Goal: Task Accomplishment & Management: Use online tool/utility

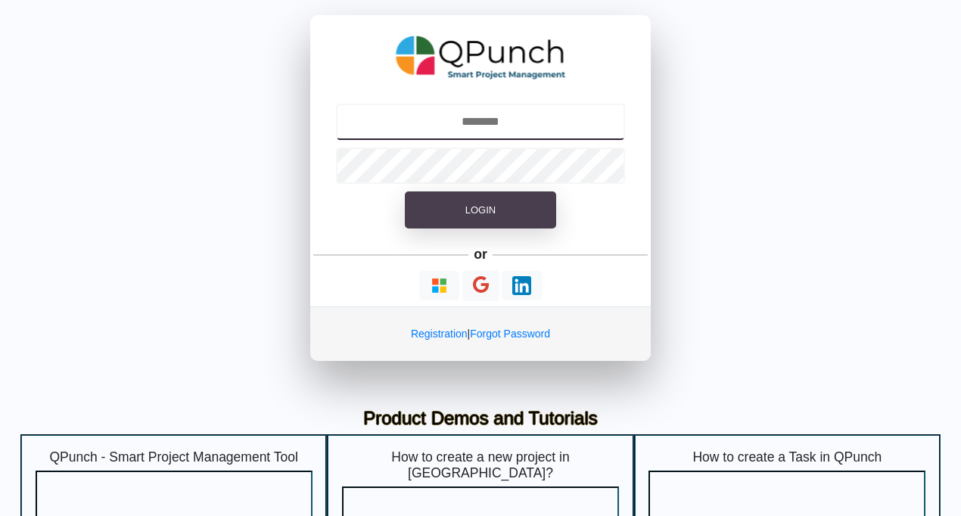
type input "**********"
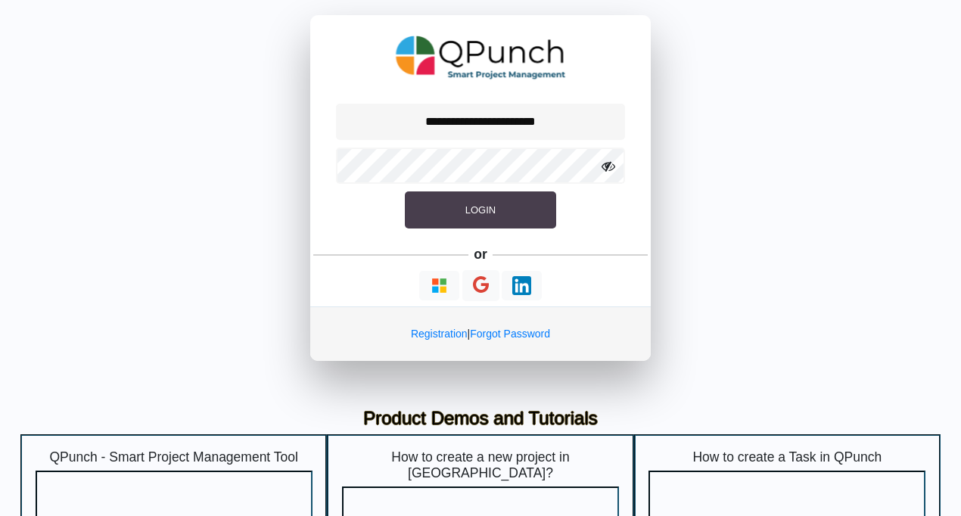
click at [521, 201] on button "Login" at bounding box center [480, 210] width 151 height 38
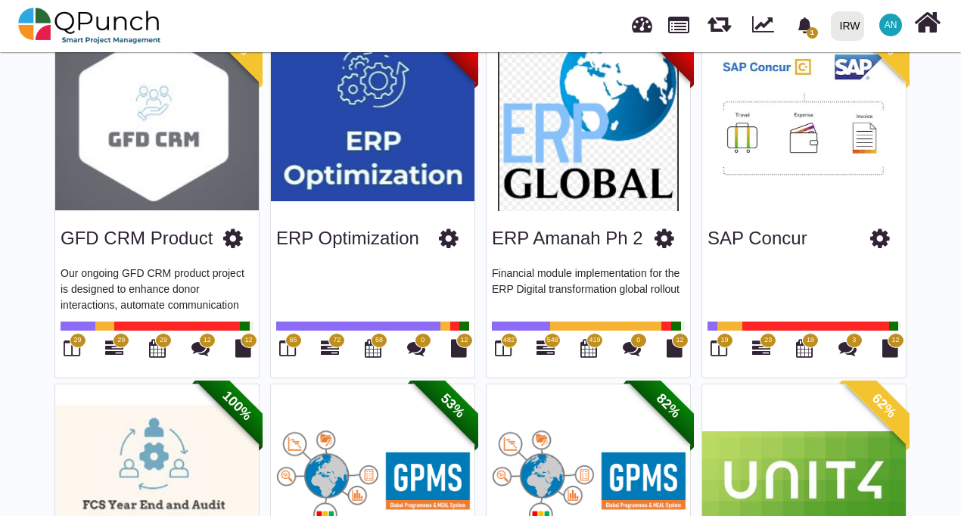
scroll to position [1950, 0]
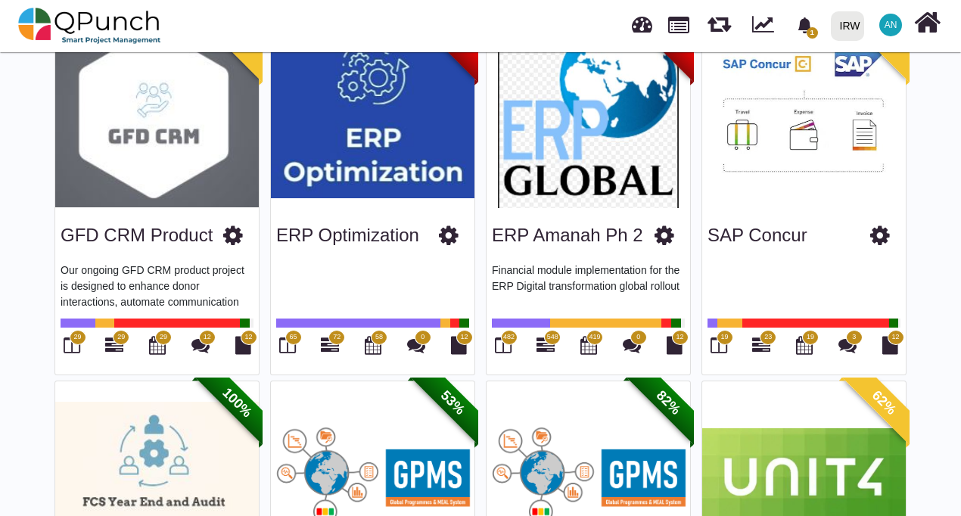
click at [145, 147] on img at bounding box center [157, 113] width 204 height 189
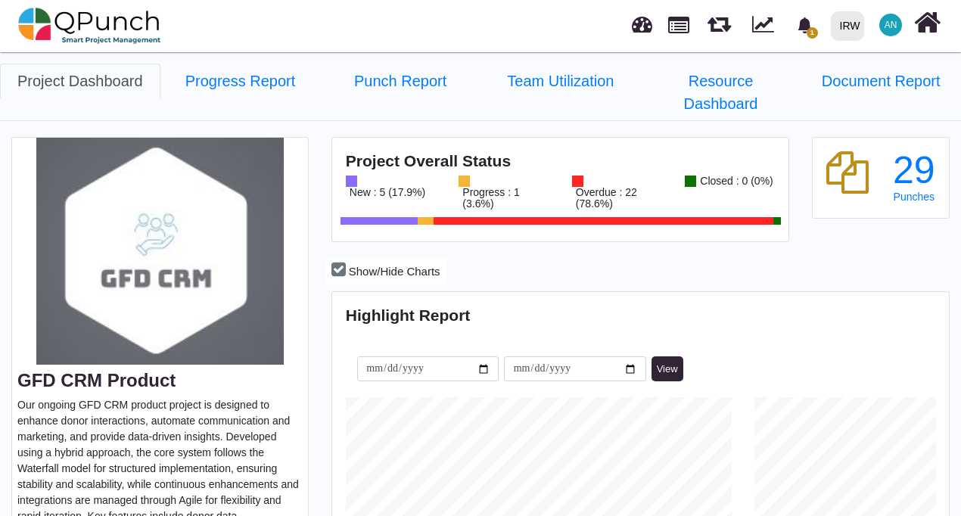
scroll to position [192, 204]
click at [229, 76] on link "Progress Report" at bounding box center [240, 81] width 160 height 35
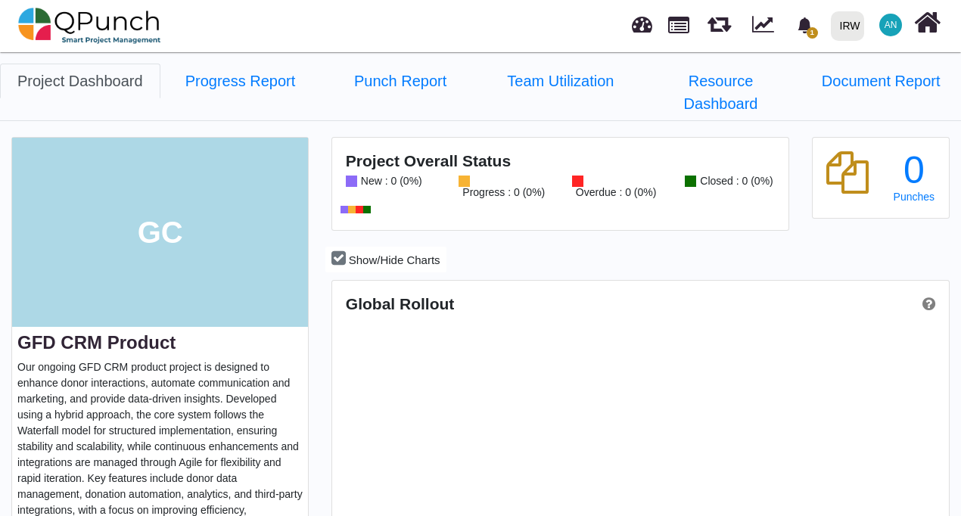
scroll to position [268, 613]
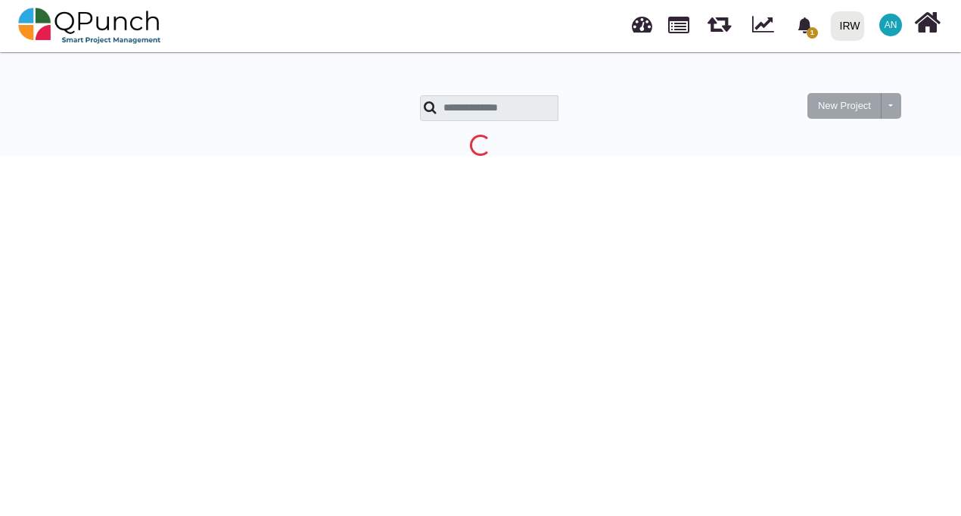
scroll to position [48, 0]
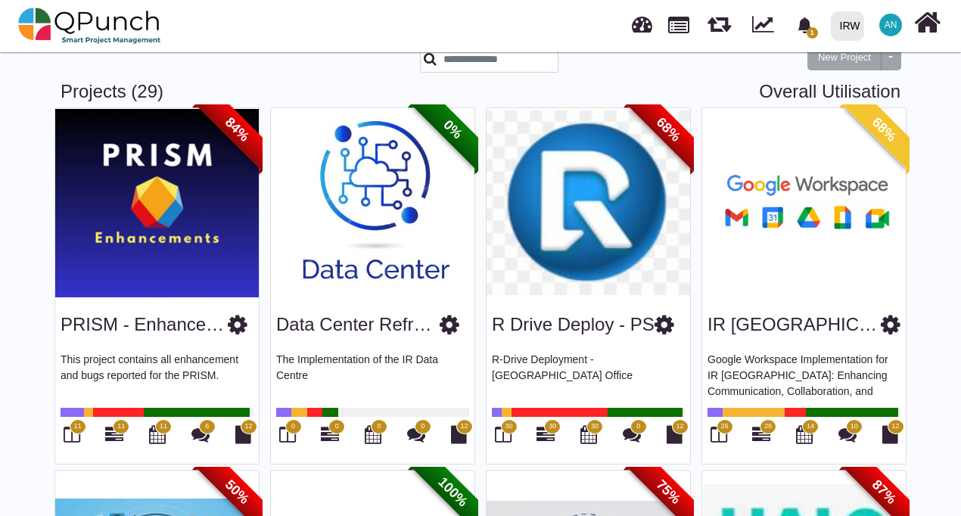
drag, startPoint x: 962, startPoint y: 68, endPoint x: 965, endPoint y: 104, distance: 35.7
click at [961, 104] on html "1 Notifications Clear Gather user feedback & optimize workflows [PERSON_NAME] […" at bounding box center [480, 210] width 961 height 516
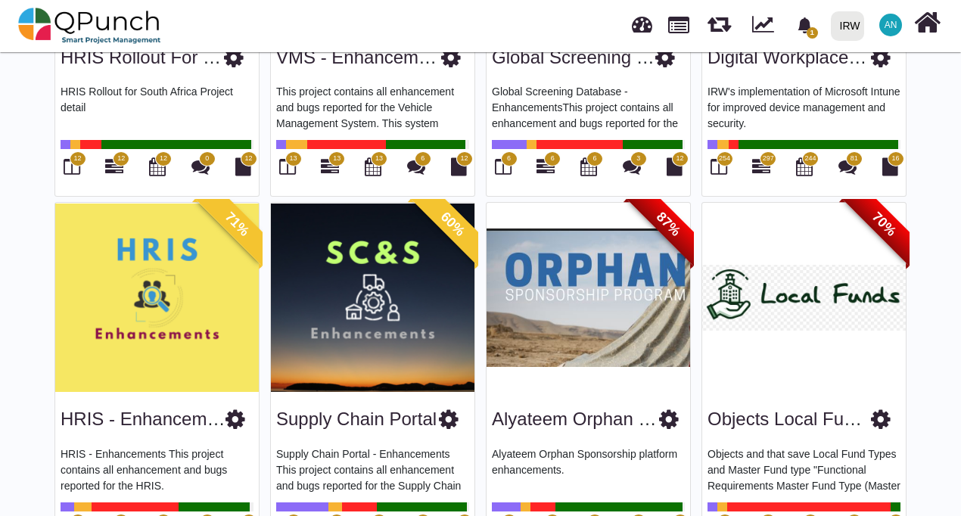
scroll to position [1855, 0]
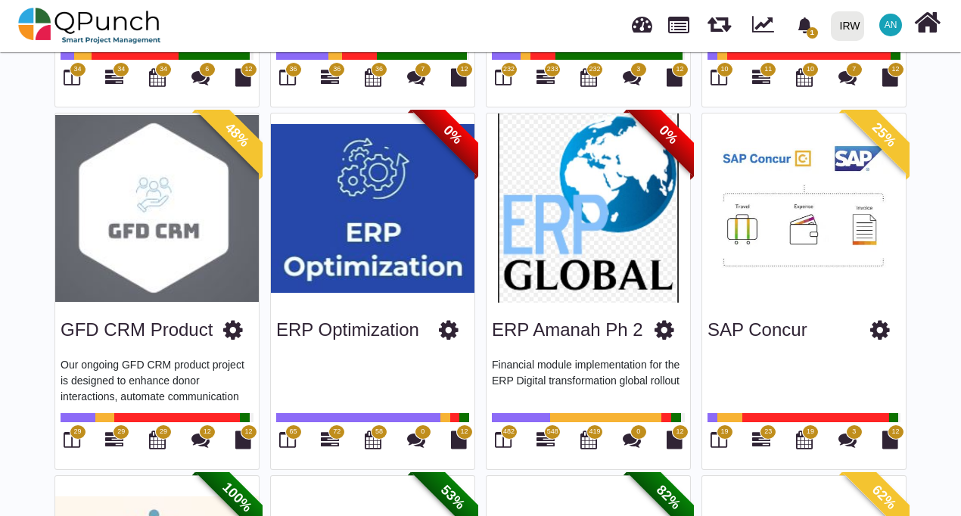
click at [78, 427] on span "29" at bounding box center [77, 432] width 8 height 11
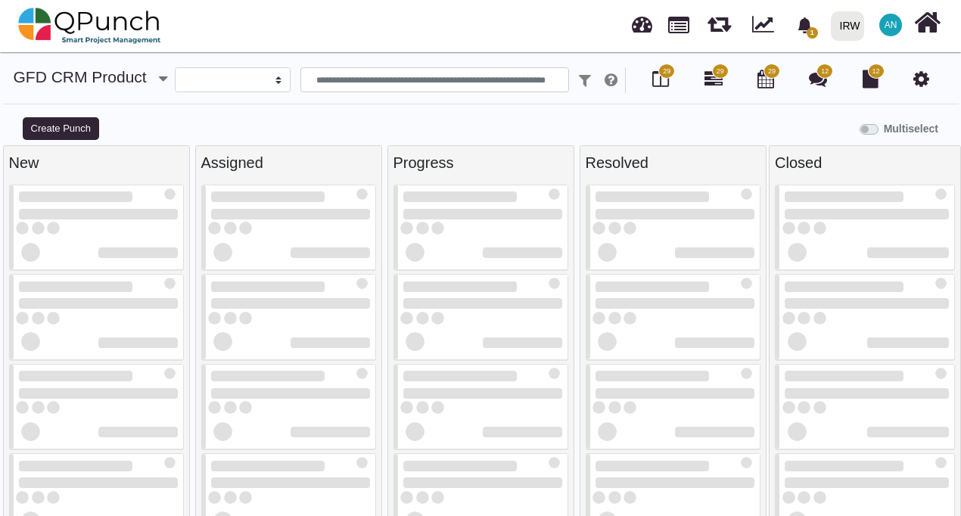
select select
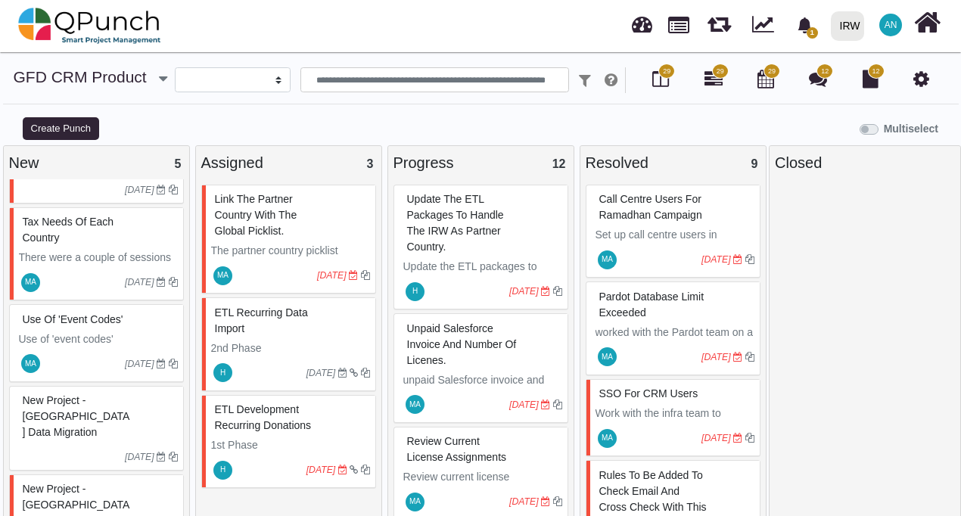
scroll to position [80, 0]
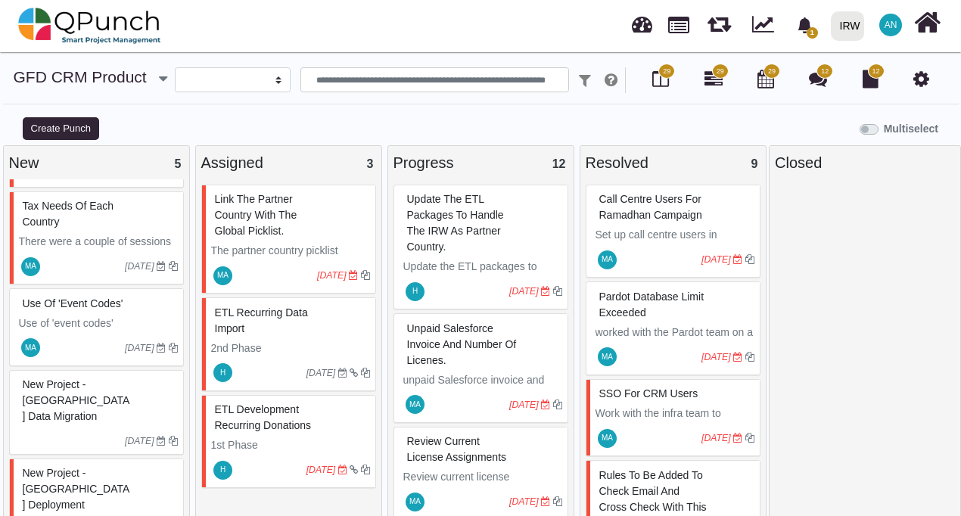
click at [53, 462] on div "New Project - [GEOGRAPHIC_DATA] Deployment" at bounding box center [98, 489] width 159 height 55
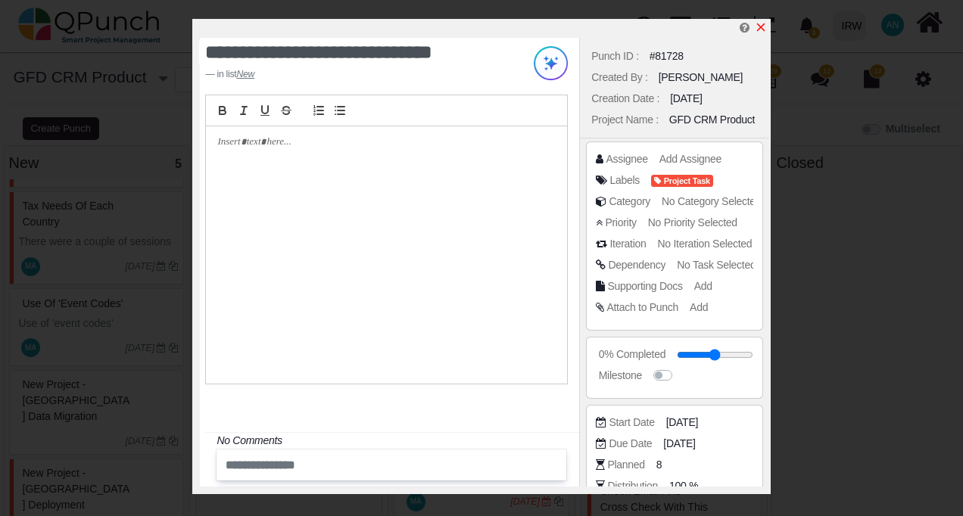
click at [759, 27] on icon "x" at bounding box center [760, 27] width 8 height 8
